Goal: Transaction & Acquisition: Purchase product/service

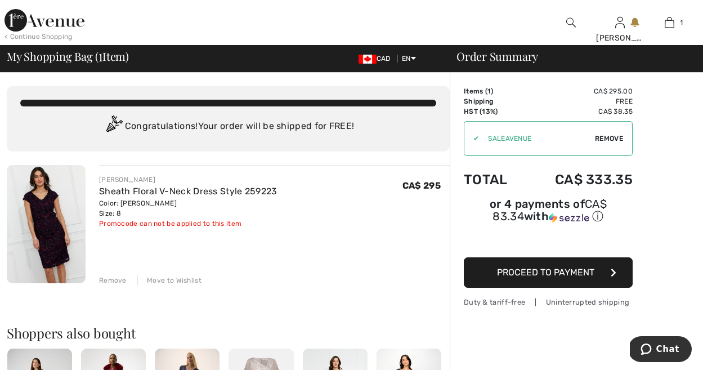
click at [47, 199] on img at bounding box center [46, 224] width 79 height 118
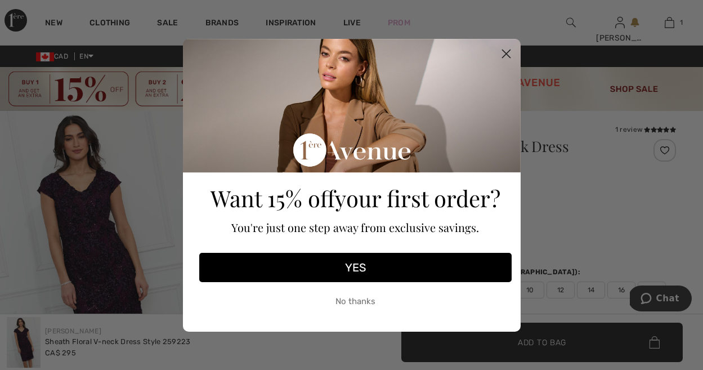
click at [504, 52] on icon "Close dialog" at bounding box center [506, 54] width 8 height 8
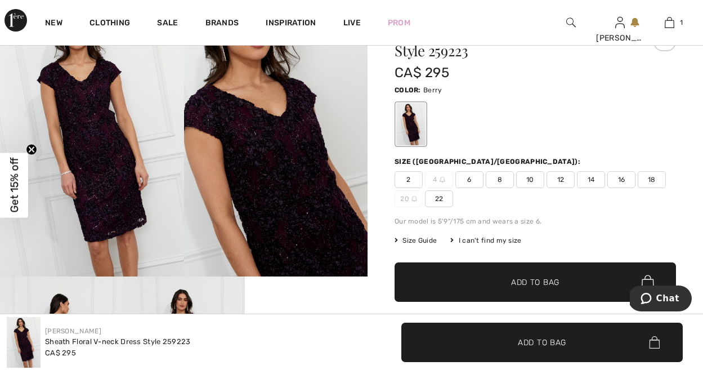
scroll to position [113, 0]
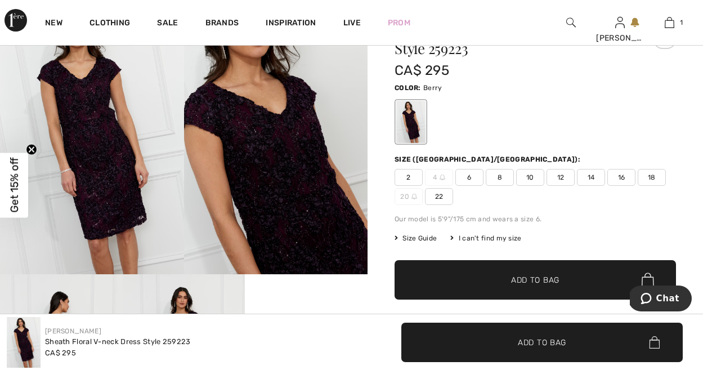
click at [261, 159] on img at bounding box center [276, 136] width 184 height 276
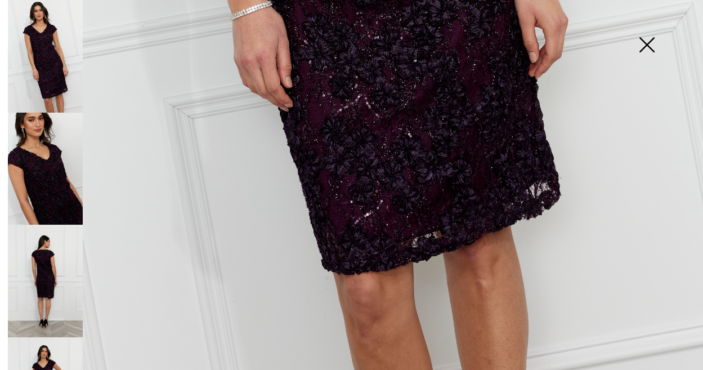
scroll to position [684, 0]
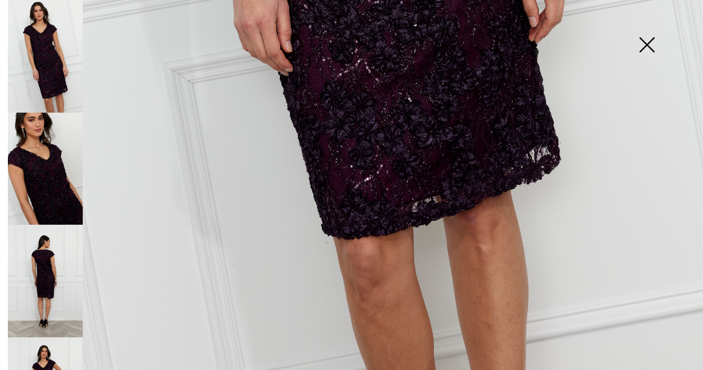
click at [55, 162] on img at bounding box center [45, 169] width 75 height 113
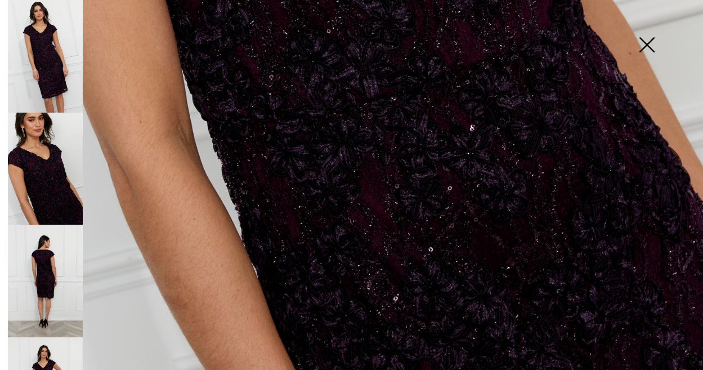
click at [42, 260] on img at bounding box center [45, 281] width 75 height 113
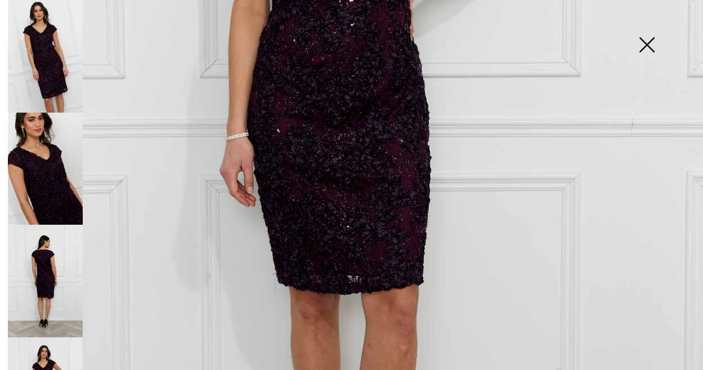
scroll to position [397, 0]
click at [649, 42] on img at bounding box center [646, 46] width 56 height 58
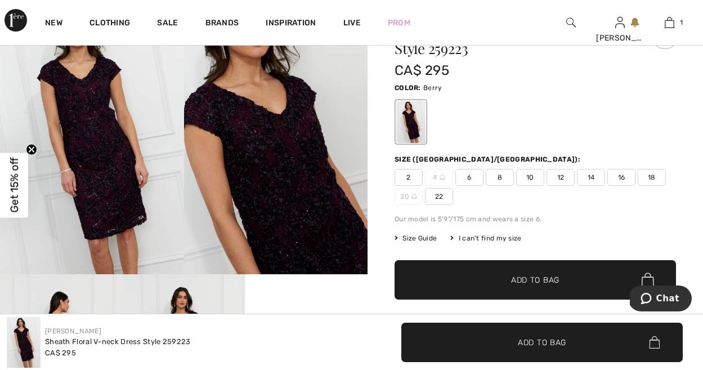
scroll to position [0, 0]
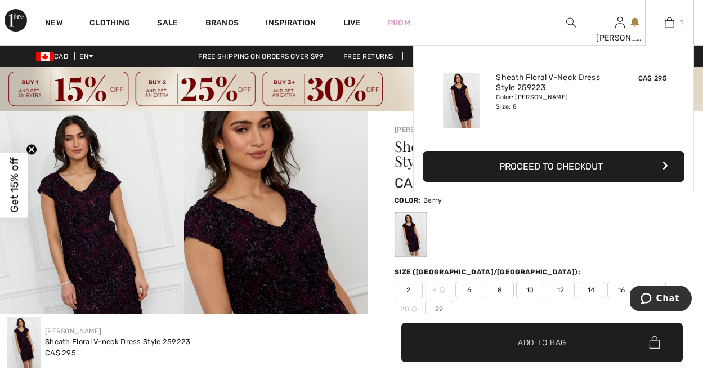
click at [670, 21] on img at bounding box center [670, 23] width 10 height 14
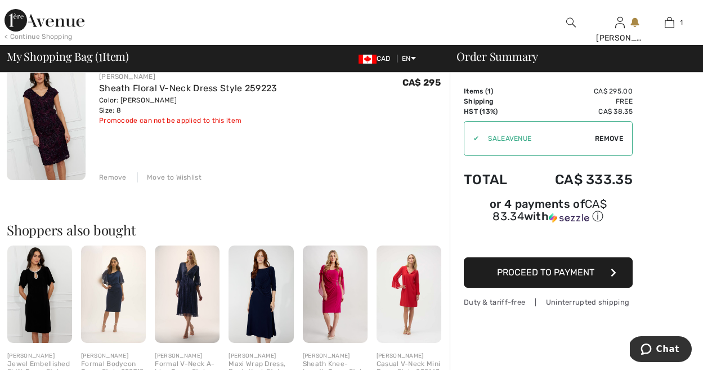
scroll to position [101, 0]
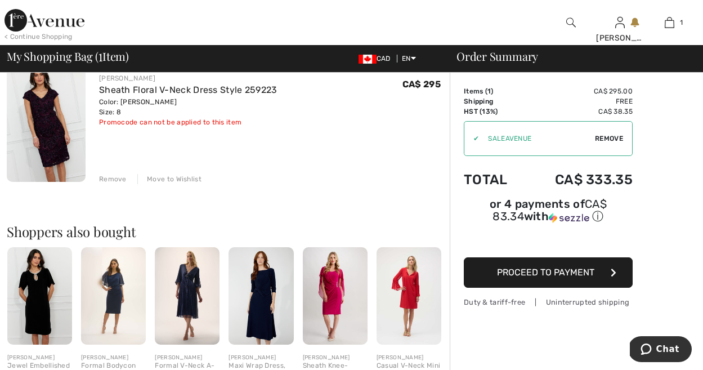
click at [513, 270] on span "Proceed to Payment" at bounding box center [545, 272] width 97 height 11
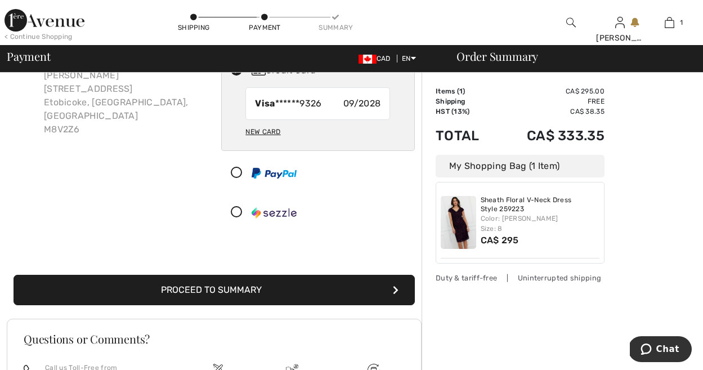
scroll to position [84, 0]
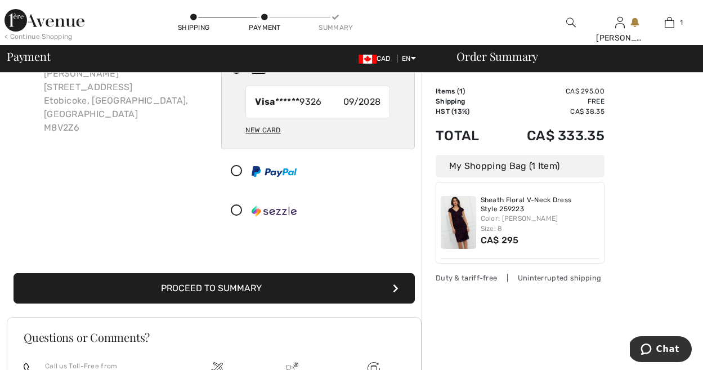
click at [185, 286] on button "Proceed to Summary" at bounding box center [214, 288] width 401 height 30
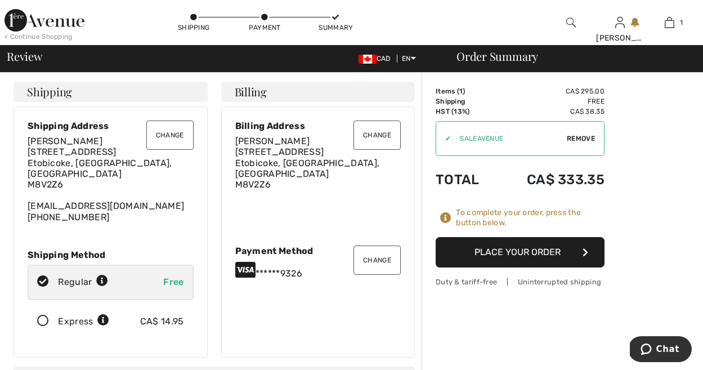
click at [514, 248] on button "Place Your Order" at bounding box center [520, 252] width 169 height 30
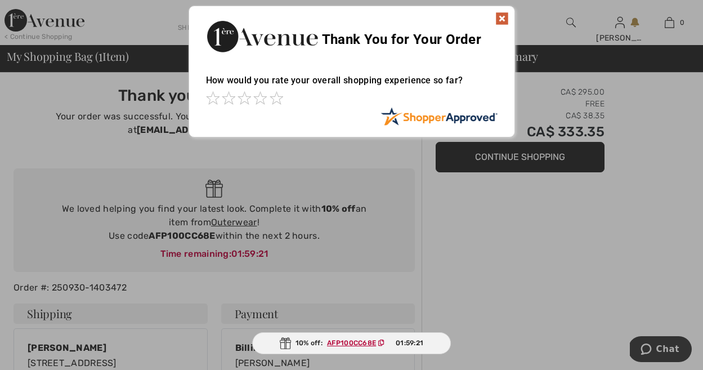
click at [503, 20] on img at bounding box center [502, 19] width 14 height 14
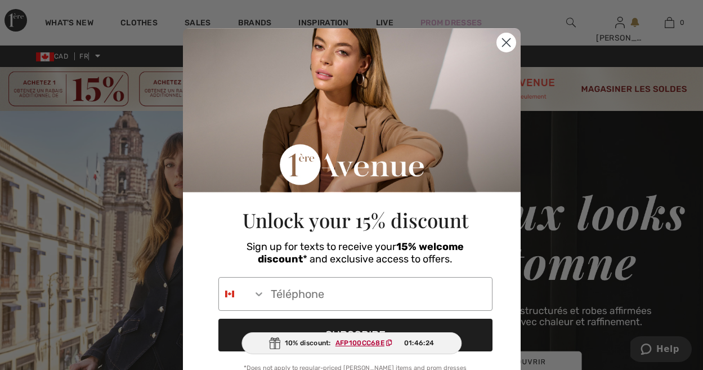
click at [503, 43] on circle "Close dialog" at bounding box center [505, 42] width 19 height 19
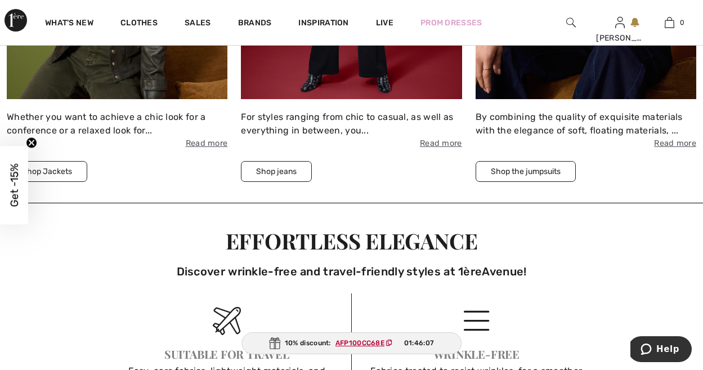
scroll to position [785, 0]
